Goal: Transaction & Acquisition: Purchase product/service

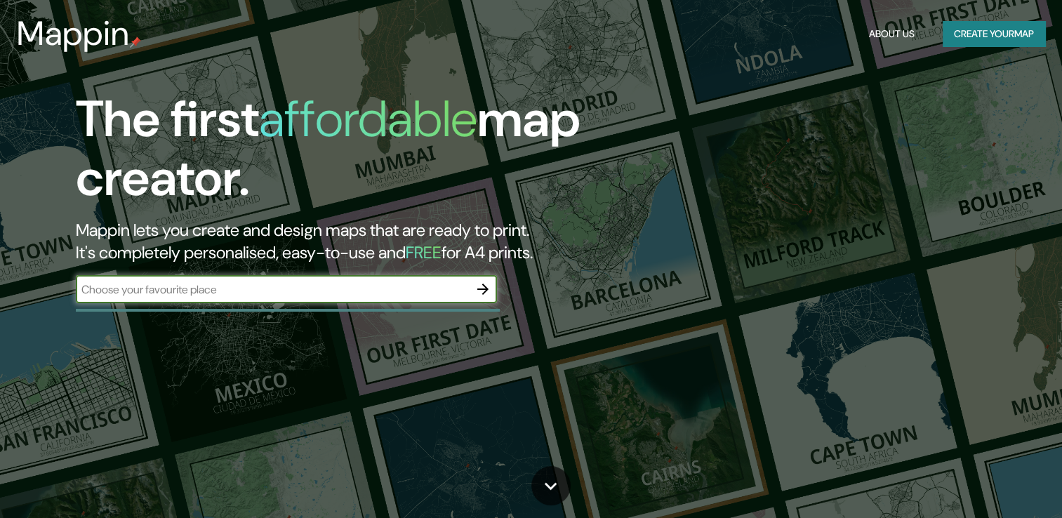
click at [346, 293] on input "text" at bounding box center [272, 290] width 393 height 16
type input "[GEOGRAPHIC_DATA]"
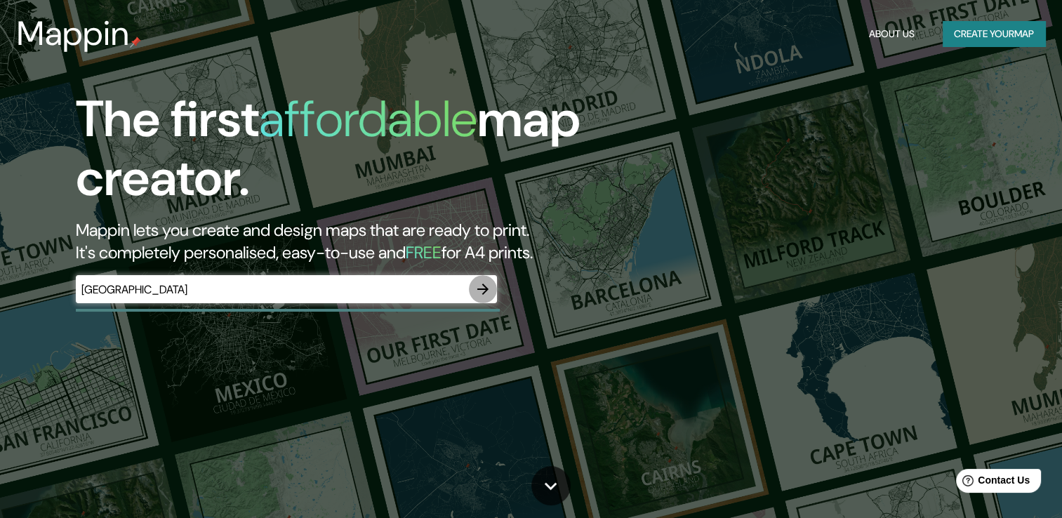
click at [485, 293] on icon "button" at bounding box center [483, 289] width 17 height 17
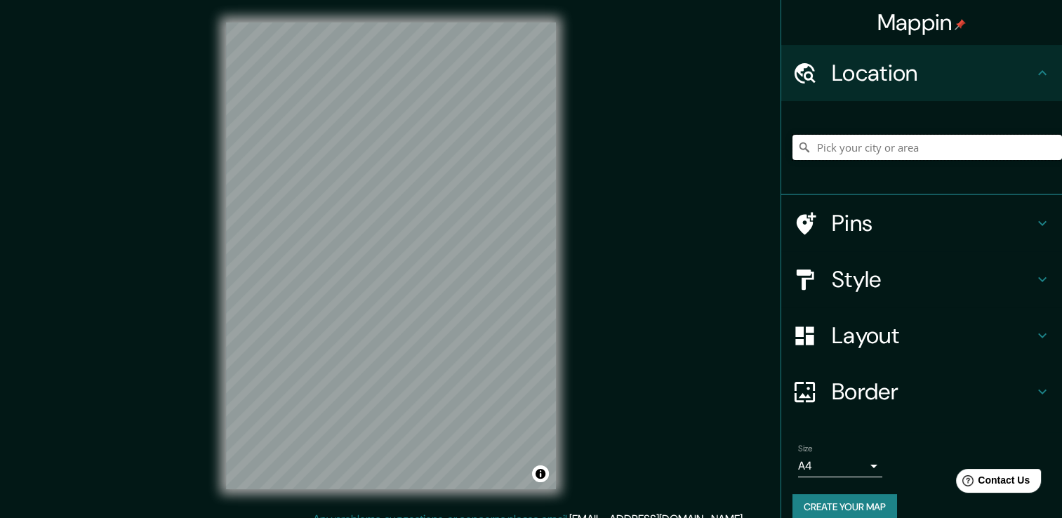
click at [828, 148] on input "Pick your city or area" at bounding box center [928, 147] width 270 height 25
paste input "5 C. Egido de la Fuente"
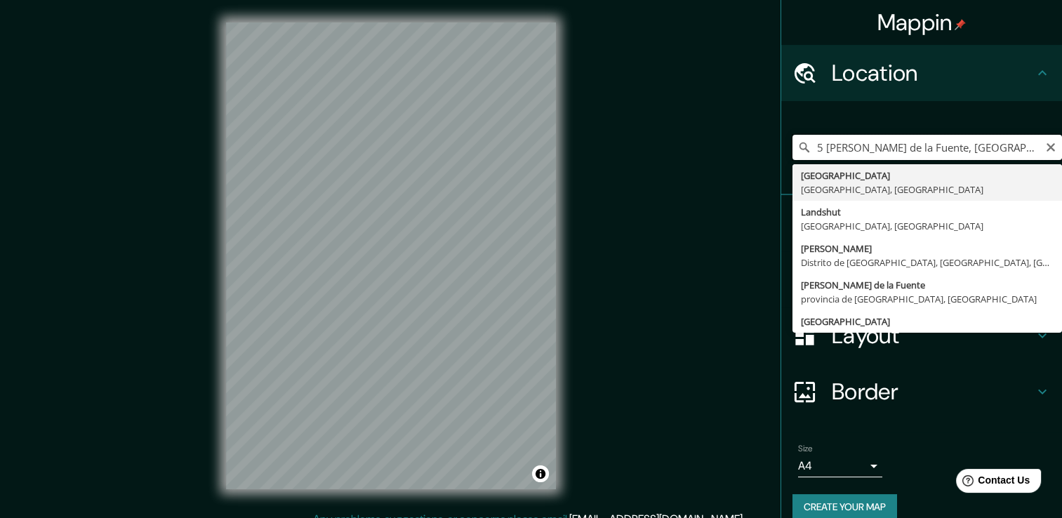
type input "Leipzig, Sajonia, Alemania"
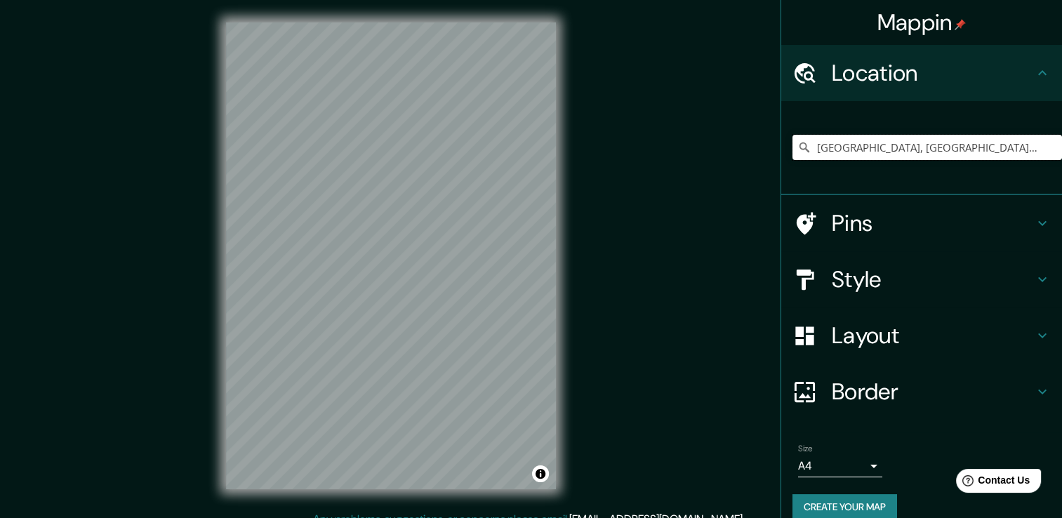
drag, startPoint x: 949, startPoint y: 142, endPoint x: 772, endPoint y: 173, distance: 179.6
click at [781, 172] on div "Leipzig, Sajonia, Alemania Leipzig Sajonia, Alemania Landshut Baviera, Alemania…" at bounding box center [921, 148] width 281 height 94
click at [960, 150] on input "Playa, Los Ángeles, California, Estados Unidos" at bounding box center [928, 147] width 270 height 25
type input "Playa, Los Ángeles, California, Estados Unidos"
click at [1045, 147] on icon "Clear" at bounding box center [1050, 147] width 11 height 11
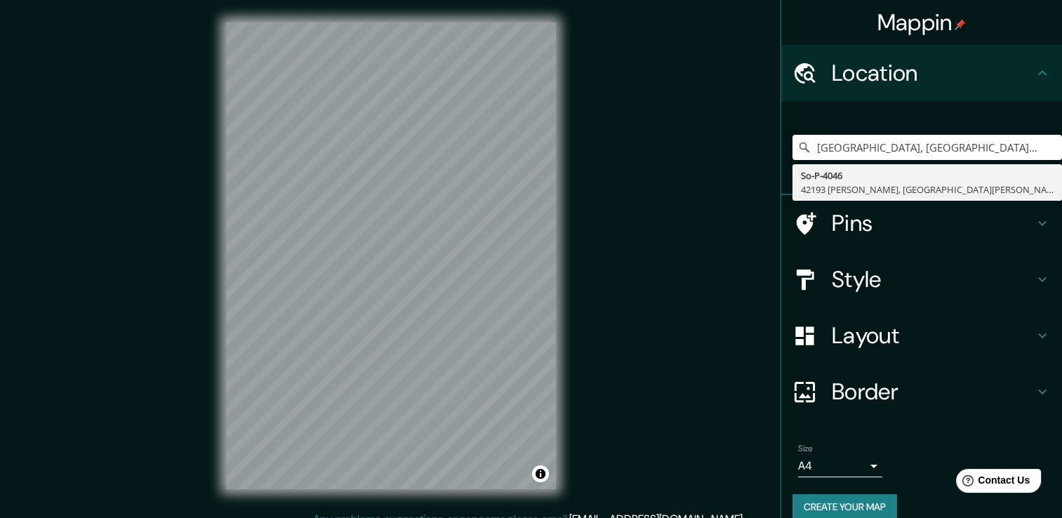
type input "Madrid, Madrid, España"
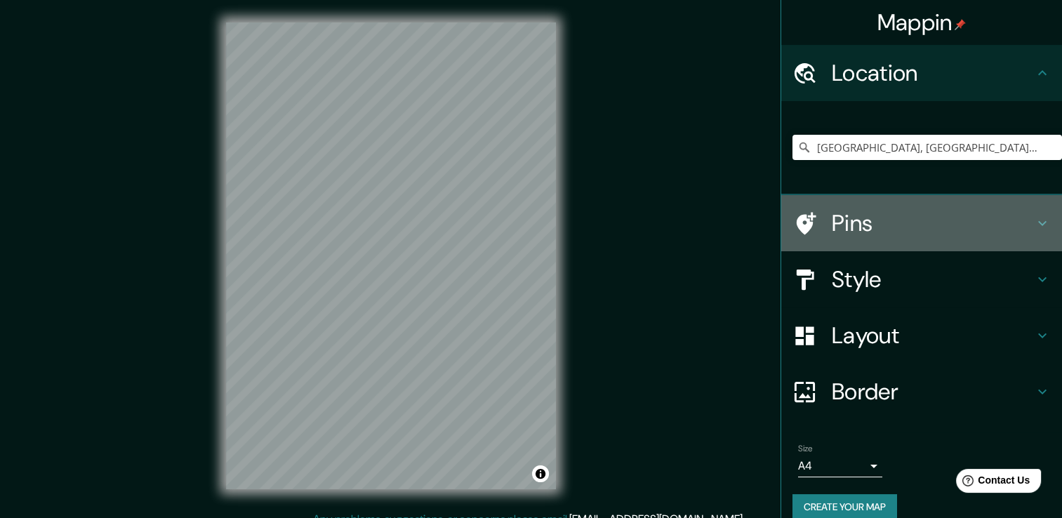
click at [854, 229] on h4 "Pins" at bounding box center [933, 223] width 202 height 28
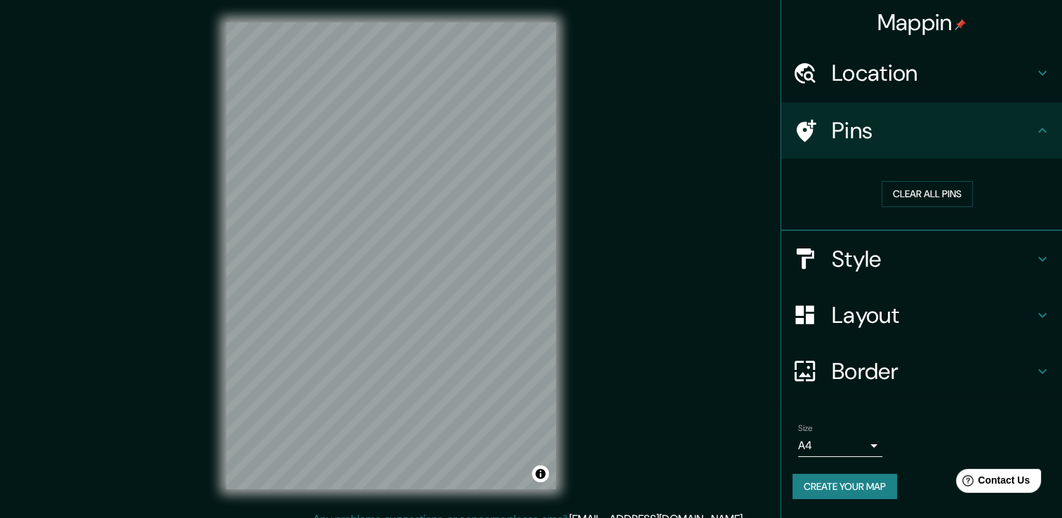
click at [870, 136] on h4 "Pins" at bounding box center [933, 131] width 202 height 28
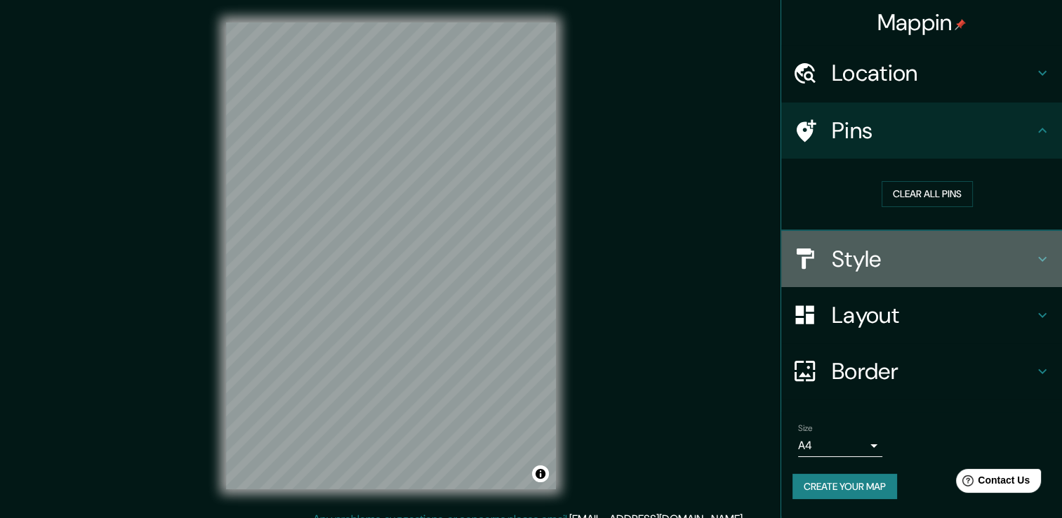
click at [871, 258] on h4 "Style" at bounding box center [933, 259] width 202 height 28
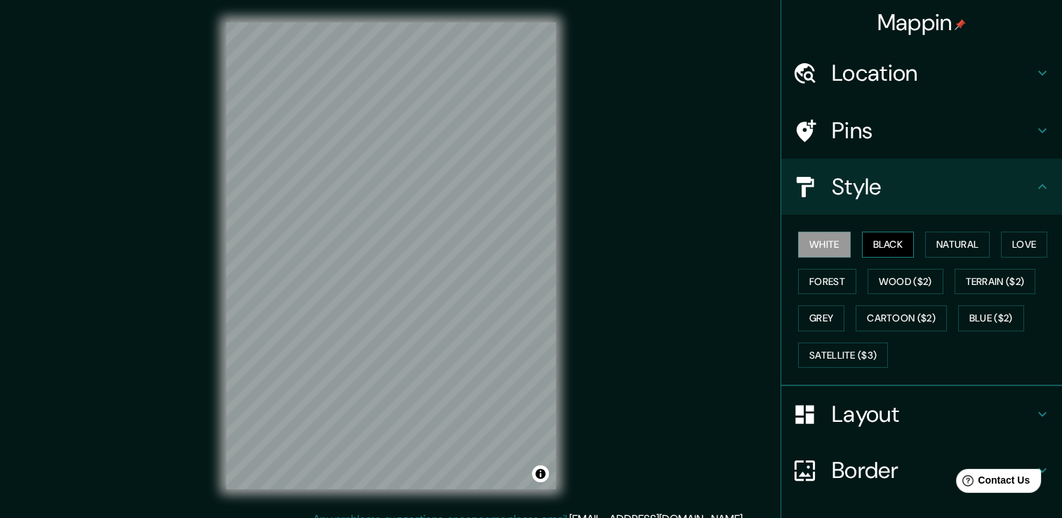
click at [872, 249] on button "Black" at bounding box center [888, 245] width 53 height 26
click at [930, 249] on button "Natural" at bounding box center [957, 245] width 65 height 26
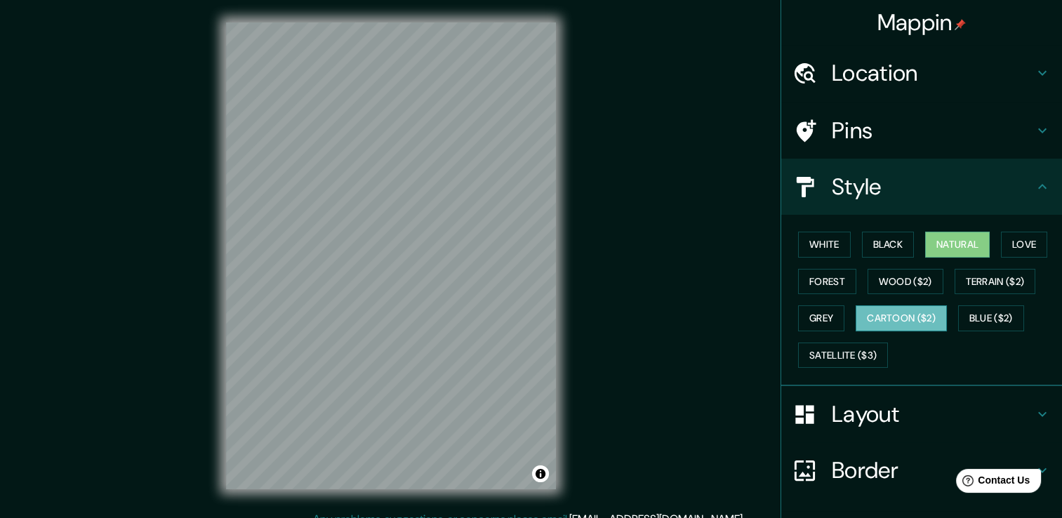
click at [895, 312] on button "Cartoon ($2)" at bounding box center [901, 318] width 91 height 26
click at [847, 352] on button "Satellite ($3)" at bounding box center [843, 356] width 90 height 26
click at [901, 312] on button "Cartoon ($2)" at bounding box center [901, 318] width 91 height 26
click at [854, 352] on button "Satellite ($3)" at bounding box center [843, 356] width 90 height 26
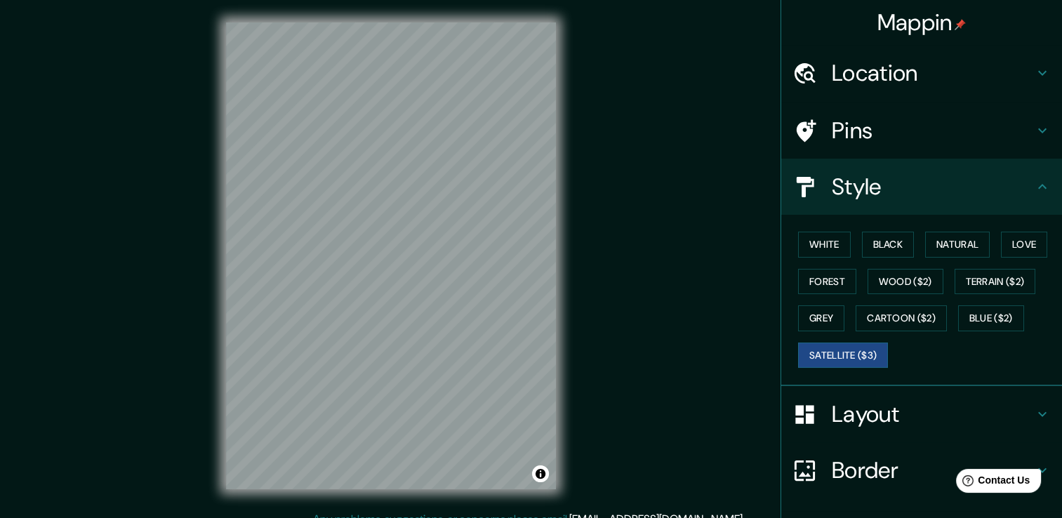
click at [162, 427] on div "Mappin Location Madrid, Madrid, España So-P-4046 42193 Rioseco de Soria, provin…" at bounding box center [531, 267] width 1062 height 534
click at [827, 252] on button "White" at bounding box center [824, 245] width 53 height 26
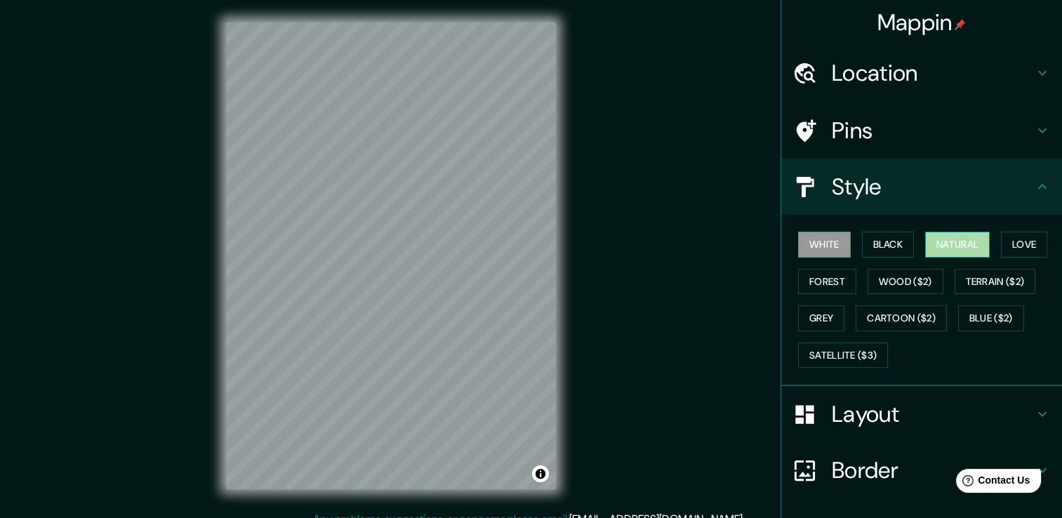
click at [930, 243] on button "Natural" at bounding box center [957, 245] width 65 height 26
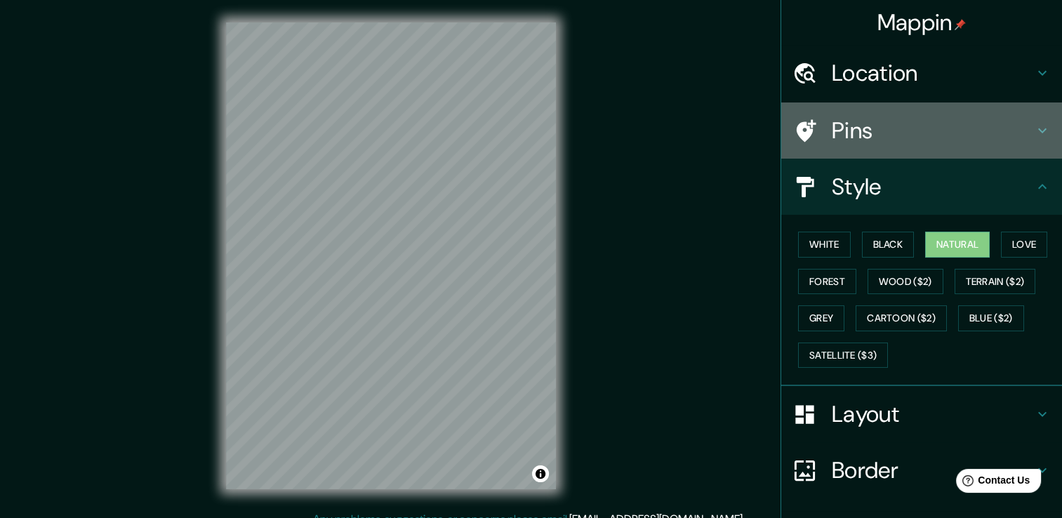
click at [866, 139] on h4 "Pins" at bounding box center [933, 131] width 202 height 28
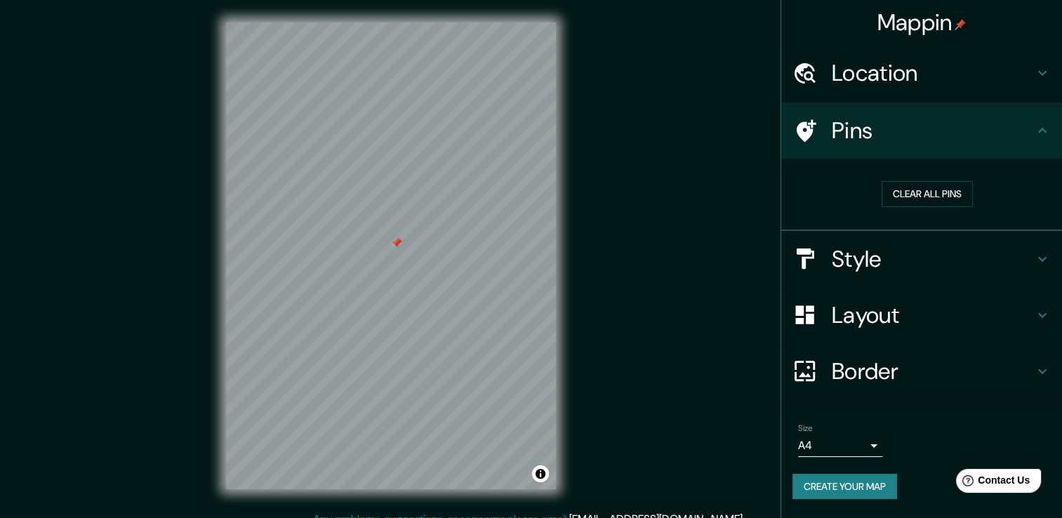
click at [854, 246] on h4 "Style" at bounding box center [933, 259] width 202 height 28
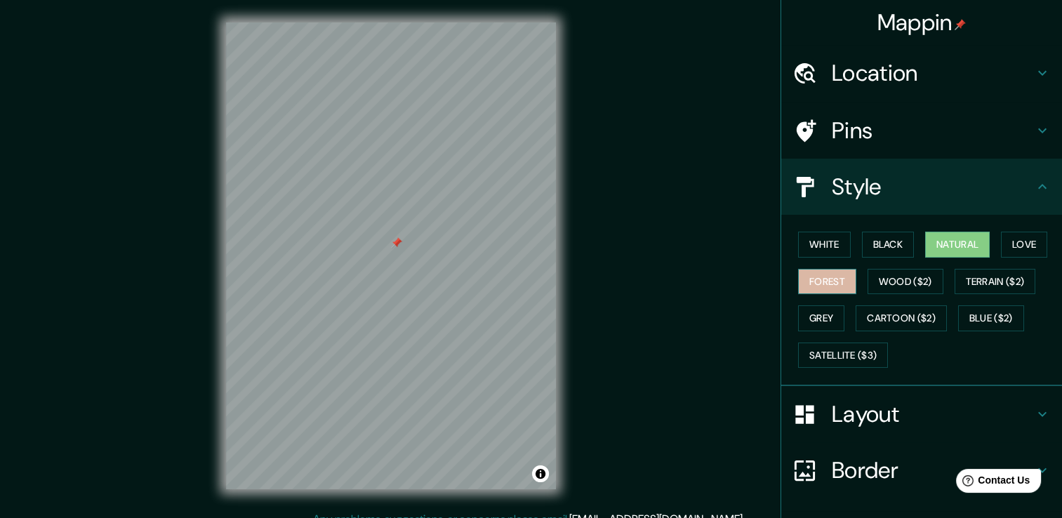
click at [823, 276] on button "Forest" at bounding box center [827, 282] width 58 height 26
click at [878, 139] on h4 "Pins" at bounding box center [933, 131] width 202 height 28
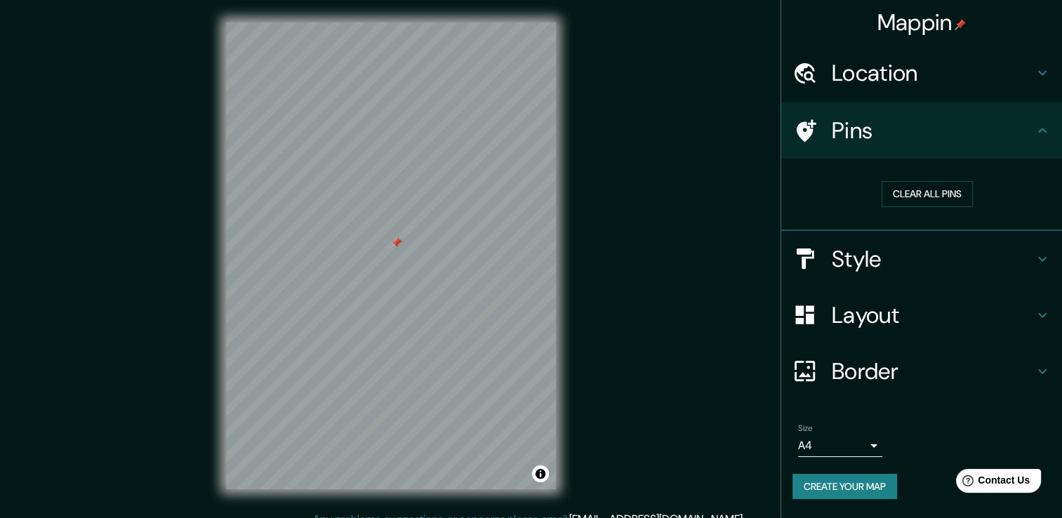
click at [396, 243] on div at bounding box center [396, 242] width 11 height 11
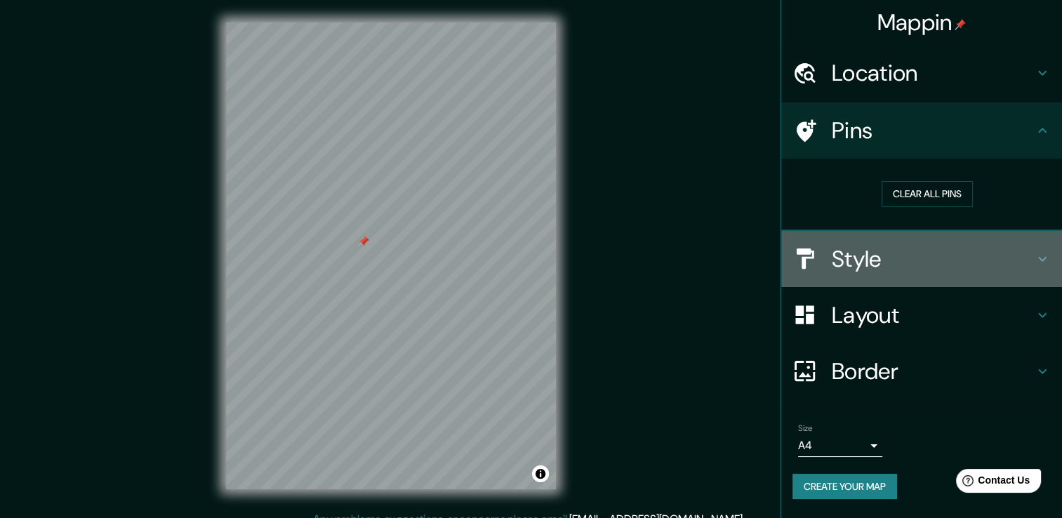
click at [865, 271] on h4 "Style" at bounding box center [933, 259] width 202 height 28
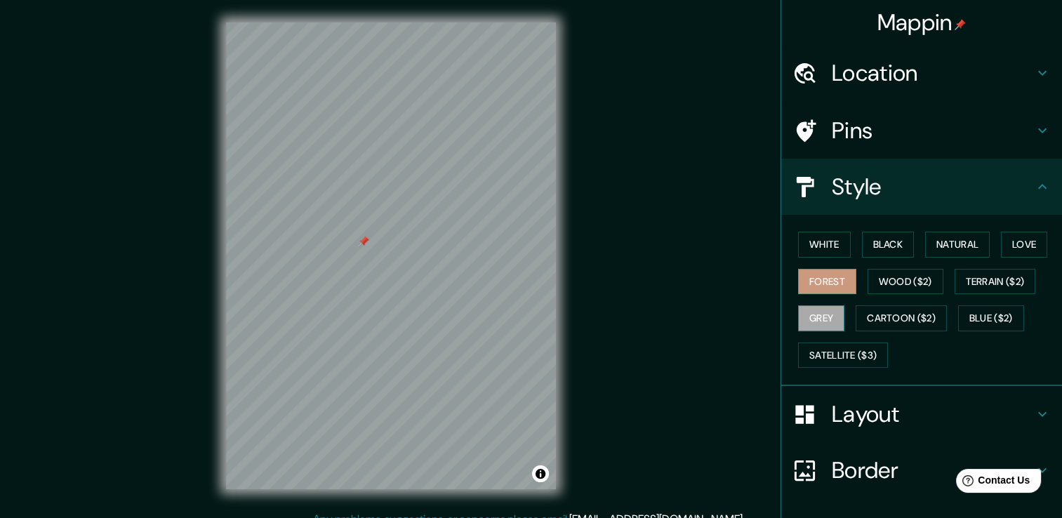
click at [807, 322] on button "Grey" at bounding box center [821, 318] width 46 height 26
click at [831, 266] on div "White Black Natural Love Forest Wood ($2) Terrain ($2) Grey Cartoon ($2) Blue (…" at bounding box center [928, 299] width 270 height 147
click at [831, 270] on button "Forest" at bounding box center [827, 282] width 58 height 26
click at [944, 247] on button "Natural" at bounding box center [957, 245] width 65 height 26
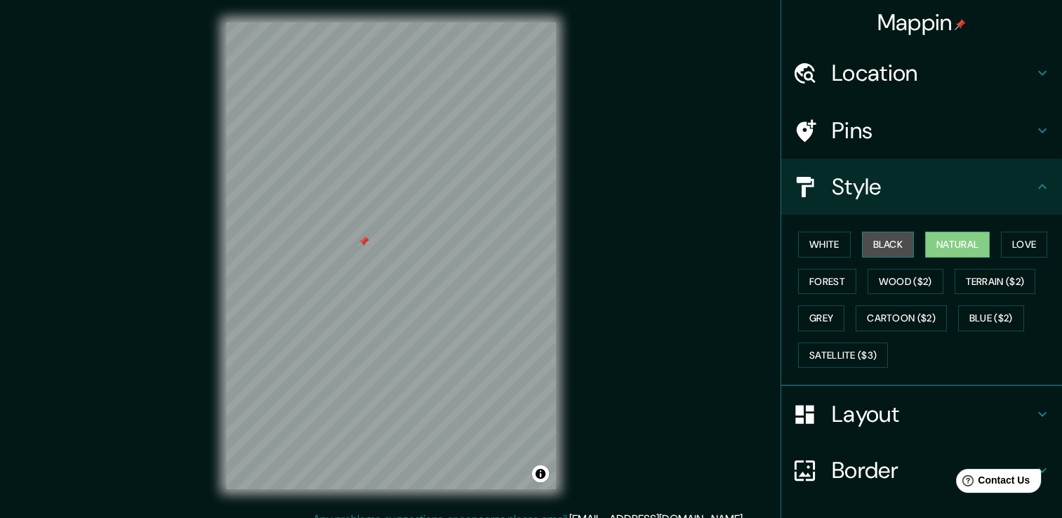
click at [888, 244] on button "Black" at bounding box center [888, 245] width 53 height 26
click at [836, 278] on button "Forest" at bounding box center [827, 282] width 58 height 26
click at [369, 244] on div at bounding box center [371, 242] width 11 height 11
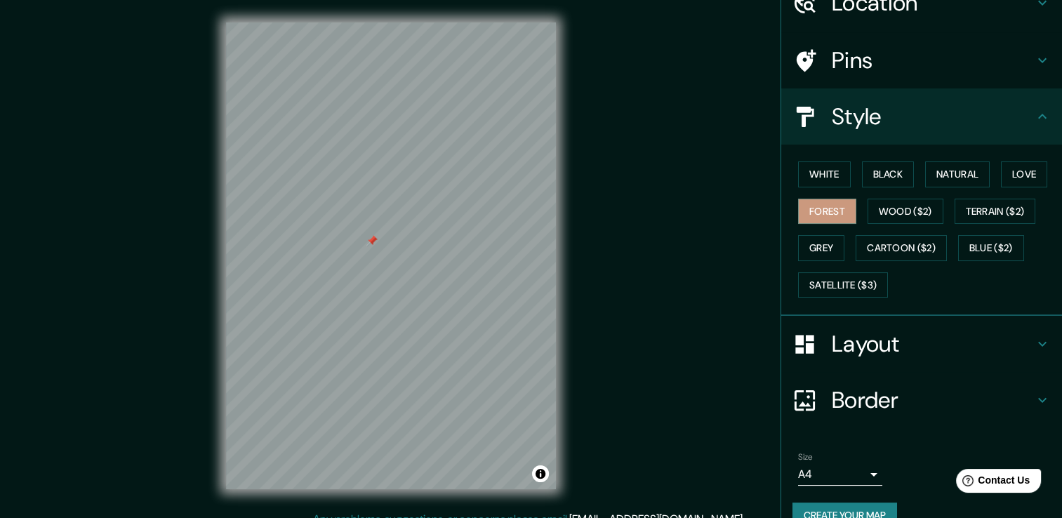
scroll to position [95, 0]
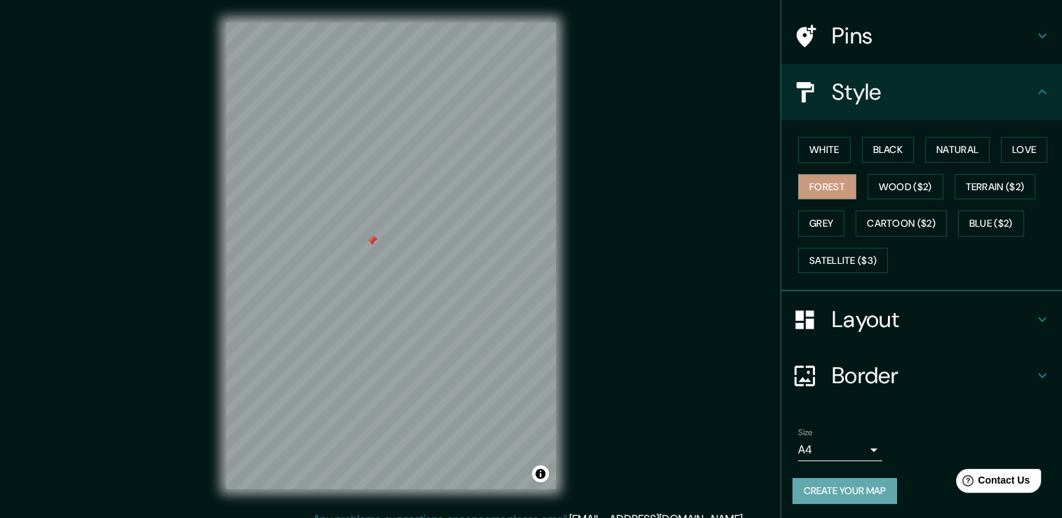
click at [831, 484] on button "Create your map" at bounding box center [845, 491] width 105 height 26
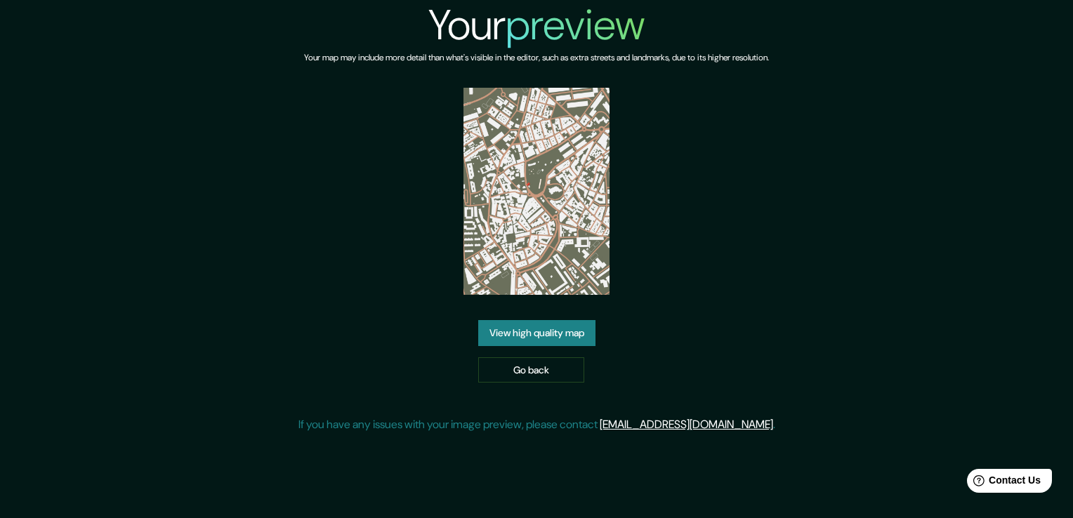
click at [576, 338] on link "View high quality map" at bounding box center [536, 333] width 117 height 26
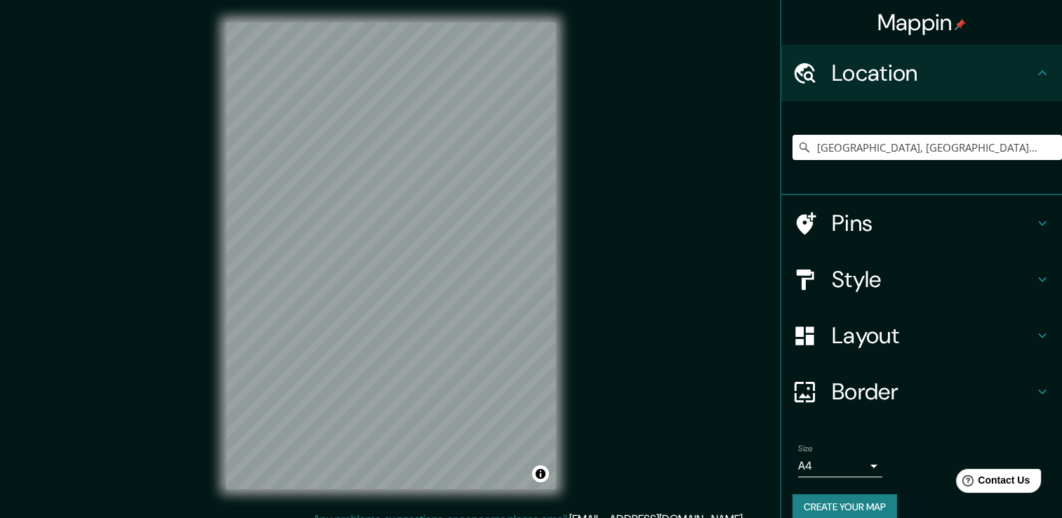
click at [905, 147] on input "Madrid, Madrid, España" at bounding box center [928, 147] width 270 height 25
click at [929, 150] on input "Madrid, Madrid, España" at bounding box center [928, 147] width 270 height 25
drag, startPoint x: 927, startPoint y: 150, endPoint x: 767, endPoint y: 163, distance: 160.6
click at [767, 163] on div "Mappin Location Madrid, Madrid, España Pins Style Layout Border Choose a border…" at bounding box center [531, 267] width 1062 height 534
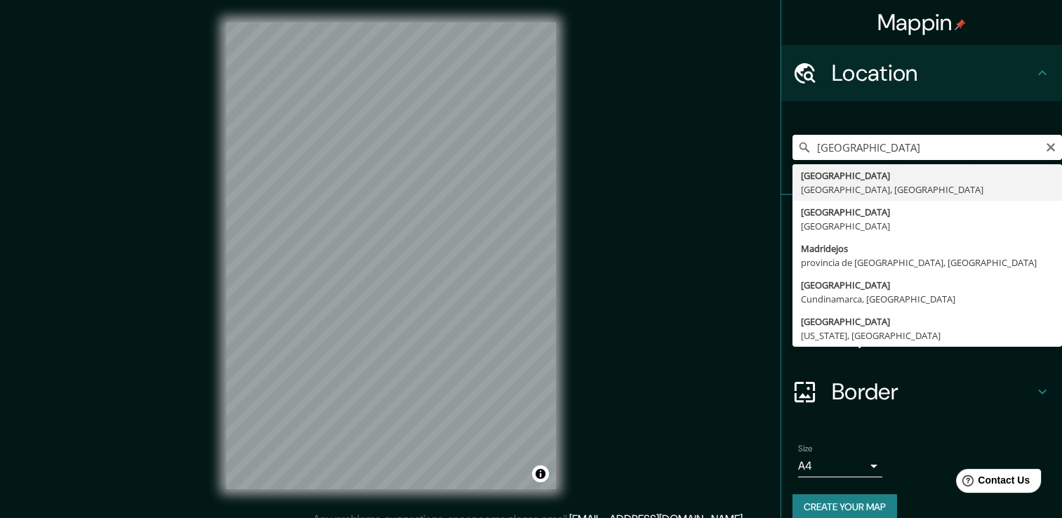
type input "[GEOGRAPHIC_DATA], [GEOGRAPHIC_DATA], [GEOGRAPHIC_DATA]"
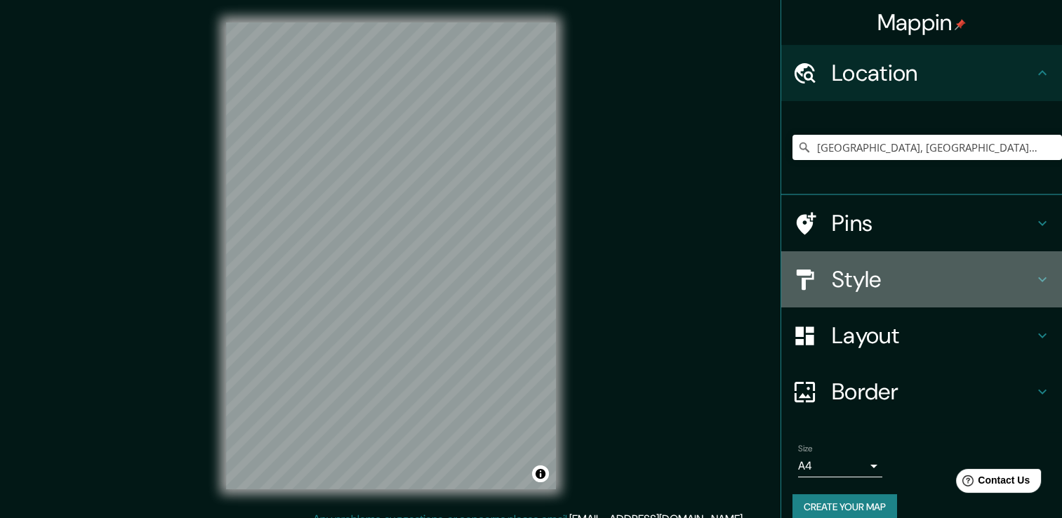
click at [918, 281] on h4 "Style" at bounding box center [933, 279] width 202 height 28
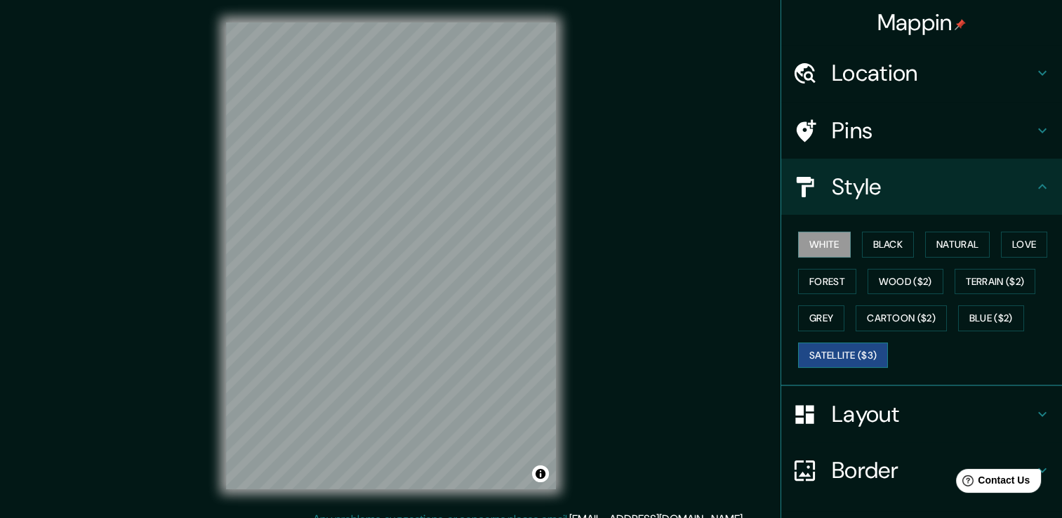
click at [828, 351] on button "Satellite ($3)" at bounding box center [843, 356] width 90 height 26
click at [216, 160] on div "© Mapbox © OpenStreetMap Improve this map © Maxar" at bounding box center [391, 255] width 375 height 511
click at [942, 244] on button "Natural" at bounding box center [957, 245] width 65 height 26
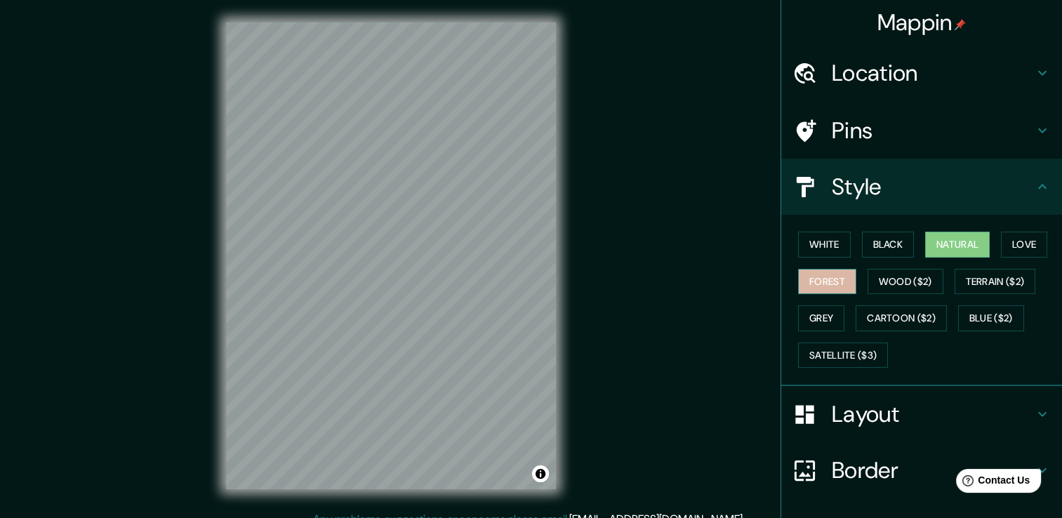
click at [832, 279] on button "Forest" at bounding box center [827, 282] width 58 height 26
click at [833, 133] on h4 "Pins" at bounding box center [933, 131] width 202 height 28
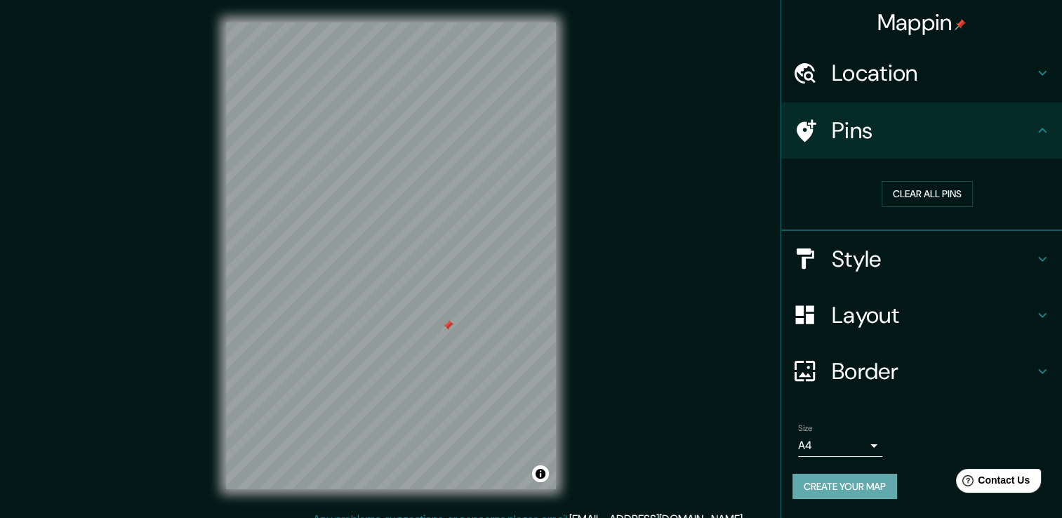
click at [835, 492] on button "Create your map" at bounding box center [845, 487] width 105 height 26
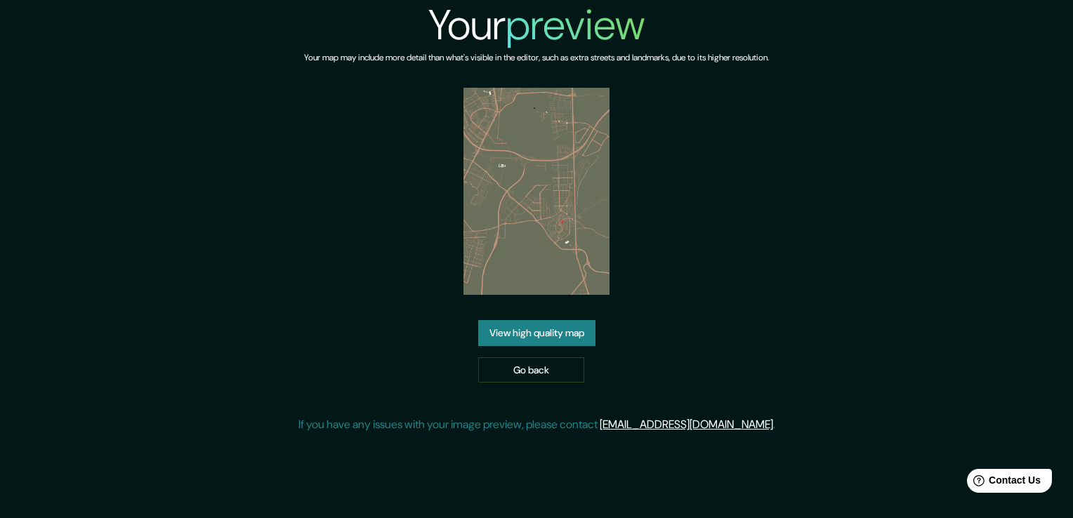
click at [564, 336] on link "View high quality map" at bounding box center [536, 333] width 117 height 26
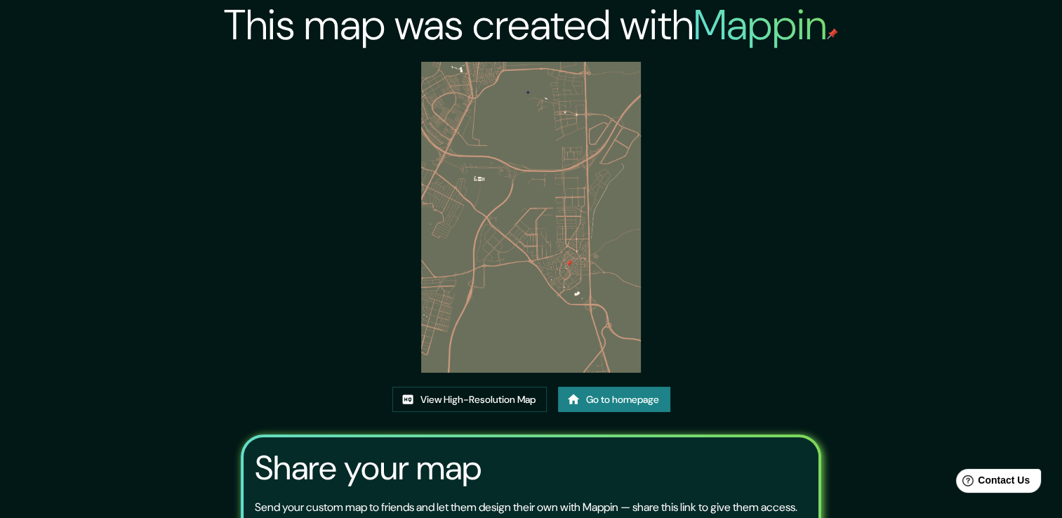
click at [725, 164] on div "This map was created with Mappin View High-Resolution Map Go to homepage Share …" at bounding box center [531, 322] width 614 height 645
click at [1044, 150] on div "This map was created with Mappin View High-Resolution Map Go to homepage Share …" at bounding box center [531, 322] width 1062 height 645
click at [534, 409] on link "View High-Resolution Map" at bounding box center [469, 400] width 154 height 26
click at [623, 195] on img at bounding box center [531, 217] width 220 height 311
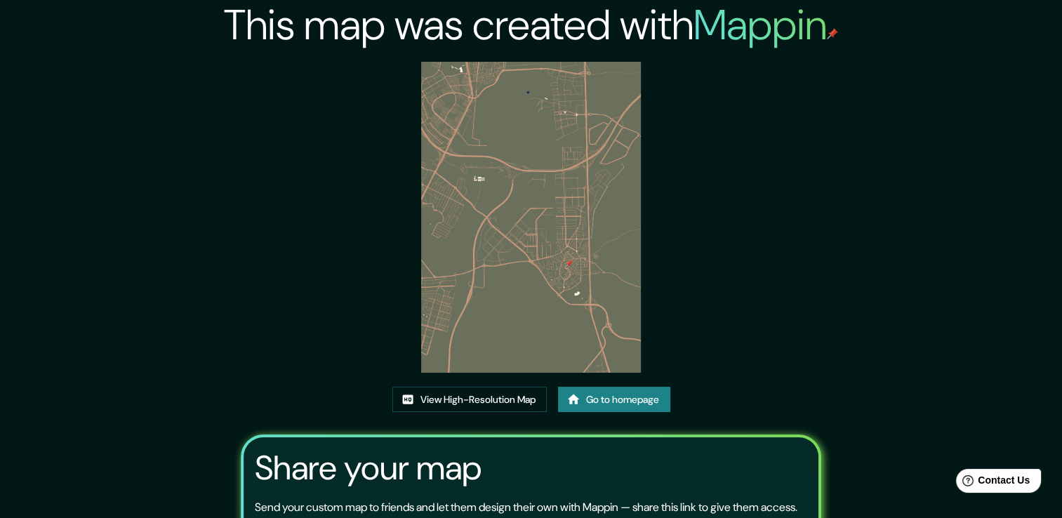
click at [623, 195] on img at bounding box center [531, 217] width 220 height 311
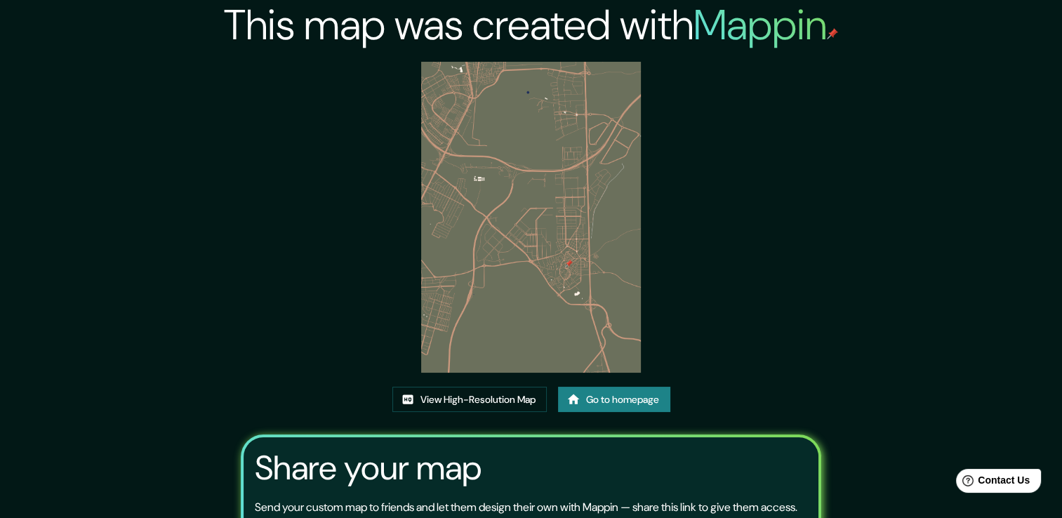
click at [623, 195] on img at bounding box center [531, 217] width 220 height 311
click at [941, 292] on div "This map was created with Mappin View High-Resolution Map Go to homepage Share …" at bounding box center [531, 322] width 1062 height 645
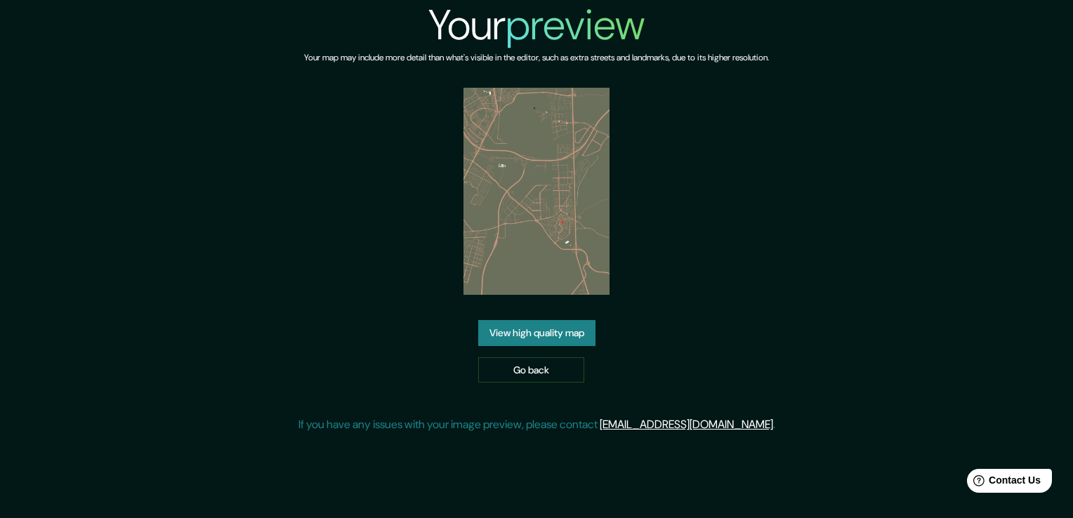
click at [554, 341] on link "View high quality map" at bounding box center [536, 333] width 117 height 26
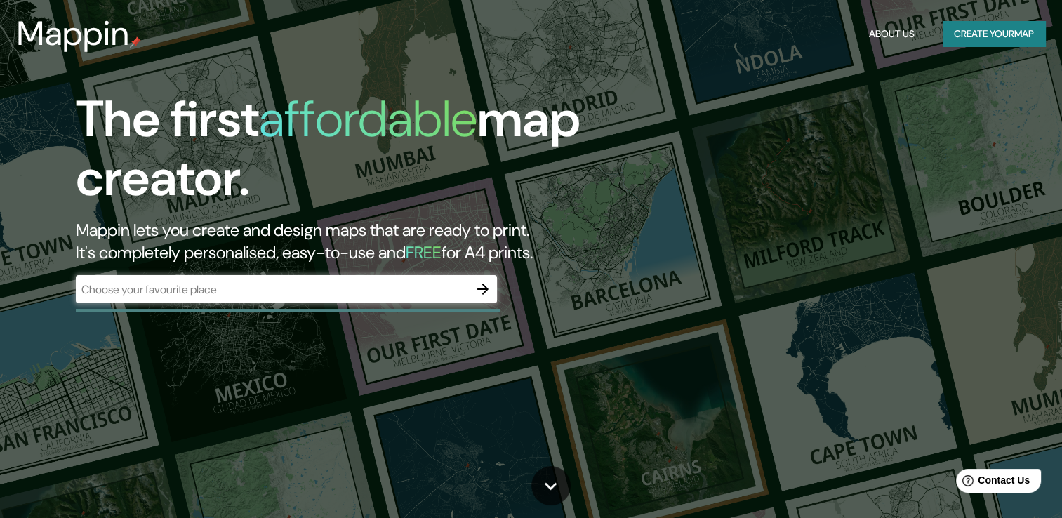
click at [302, 274] on div "The first affordable map creator. Mappin lets you create and design maps that a…" at bounding box center [341, 203] width 638 height 227
click at [286, 293] on input "text" at bounding box center [272, 290] width 393 height 16
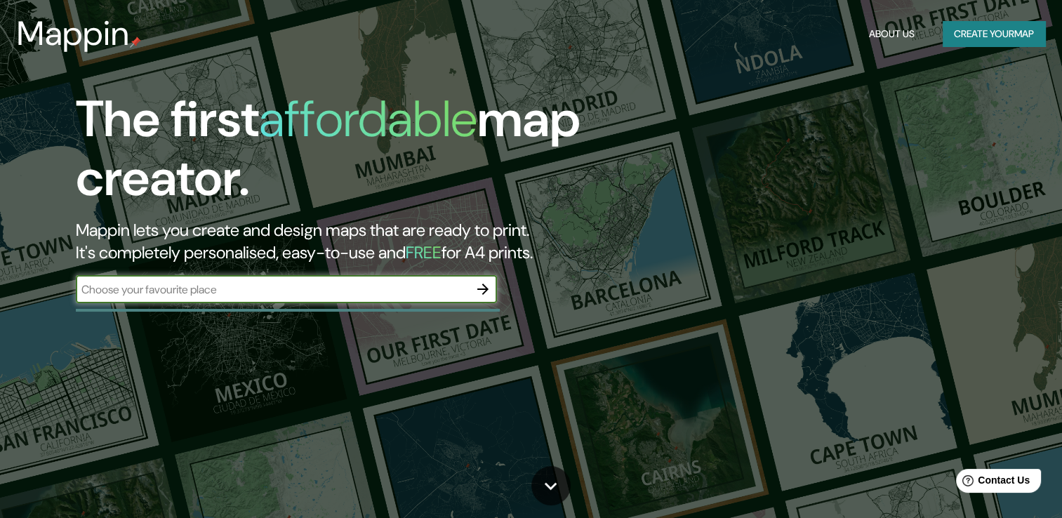
type input "madrid"
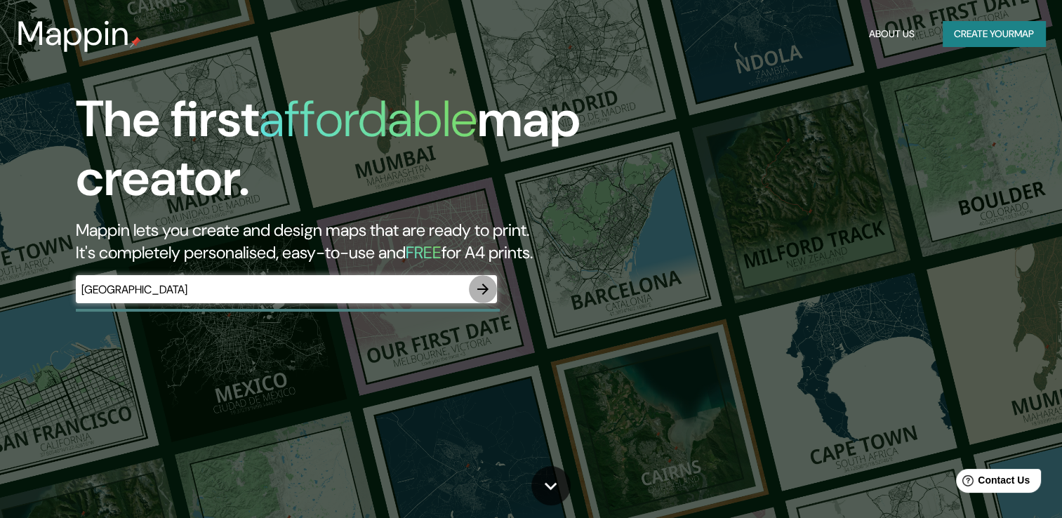
click at [477, 289] on icon "button" at bounding box center [482, 289] width 11 height 11
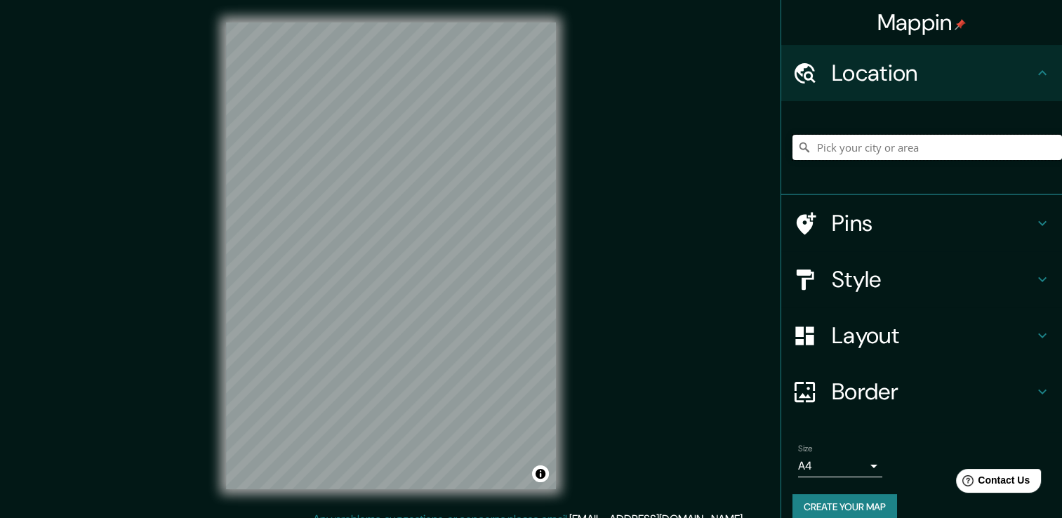
click at [828, 139] on input "Pick your city or area" at bounding box center [928, 147] width 270 height 25
type input "Madrid, Madrid, España"
click at [868, 275] on h4 "Style" at bounding box center [933, 279] width 202 height 28
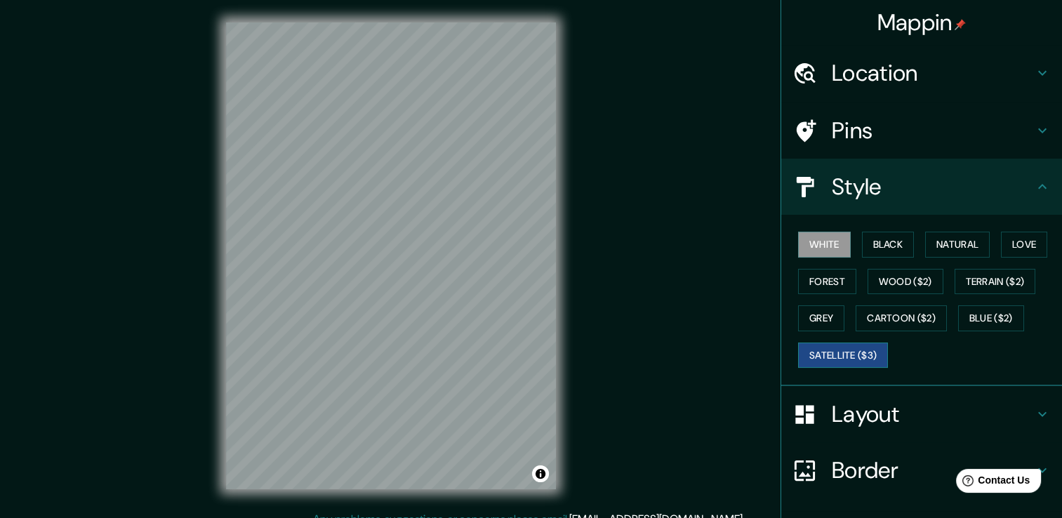
click at [831, 343] on button "Satellite ($3)" at bounding box center [843, 356] width 90 height 26
click at [809, 284] on button "Forest" at bounding box center [827, 282] width 58 height 26
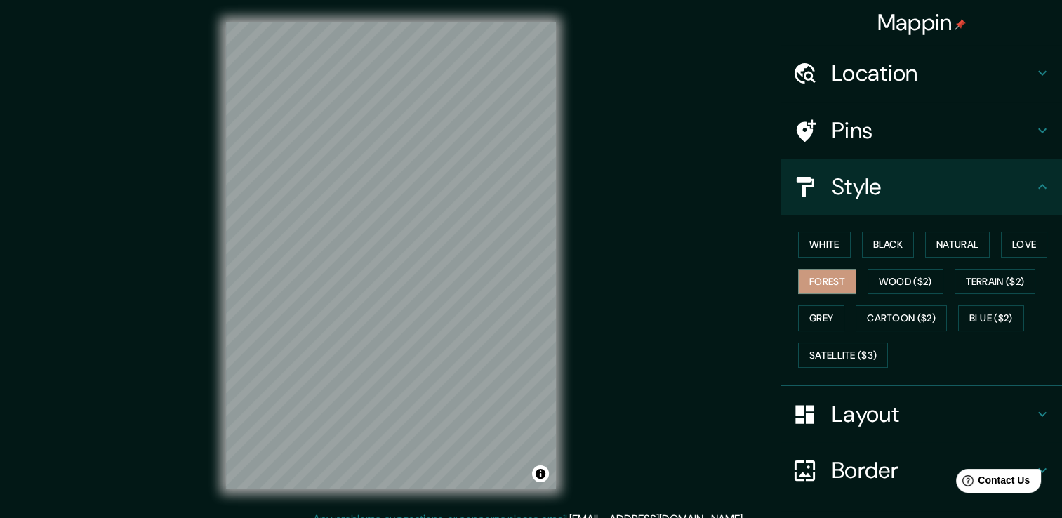
click at [817, 139] on div at bounding box center [812, 131] width 39 height 25
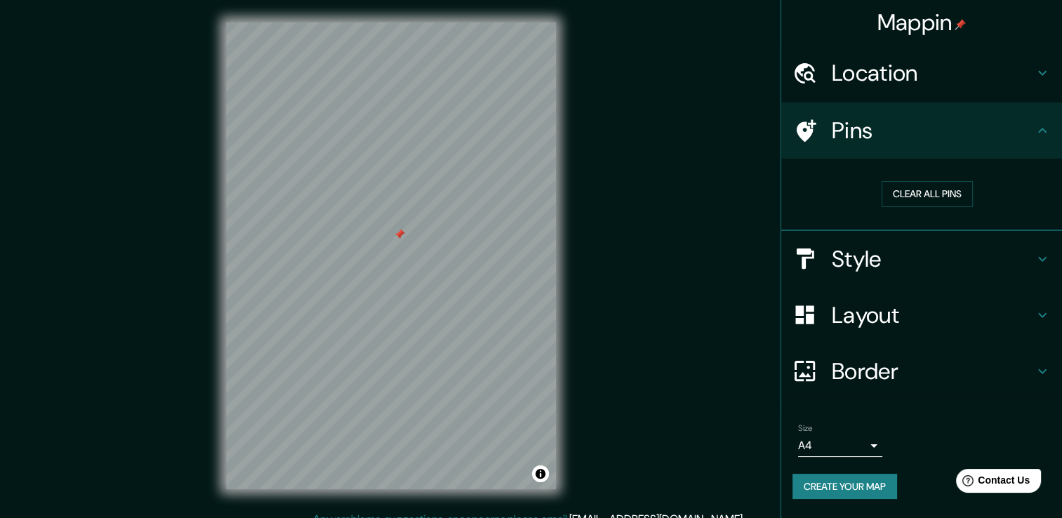
click at [400, 237] on div at bounding box center [399, 234] width 11 height 11
click at [404, 241] on div at bounding box center [402, 237] width 11 height 11
click at [880, 484] on button "Create your map" at bounding box center [845, 487] width 105 height 26
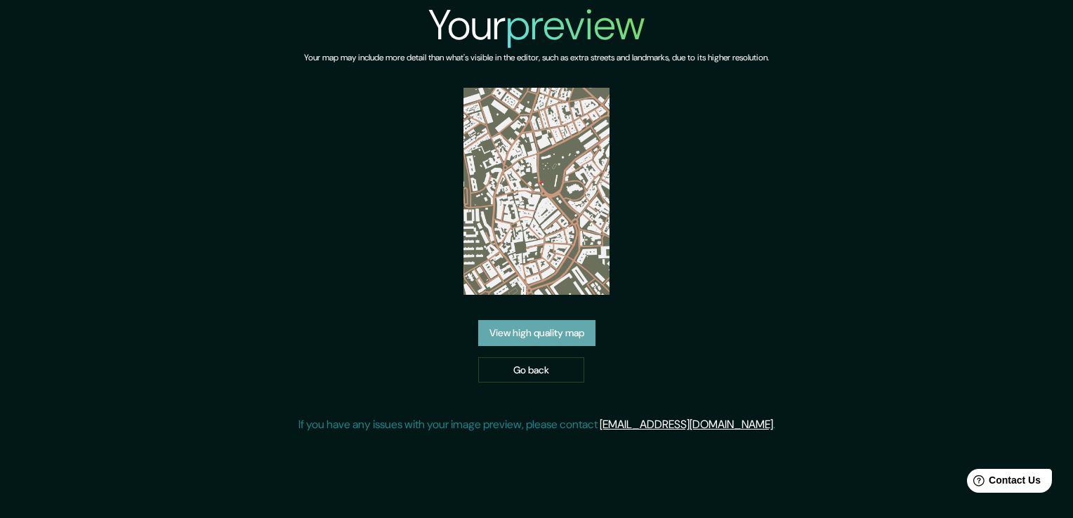
click at [576, 327] on link "View high quality map" at bounding box center [536, 333] width 117 height 26
